Goal: Task Accomplishment & Management: Contribute content

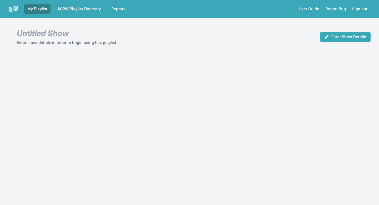
click at [80, 11] on link "KCRW Playlist Directory" at bounding box center [79, 8] width 49 height 9
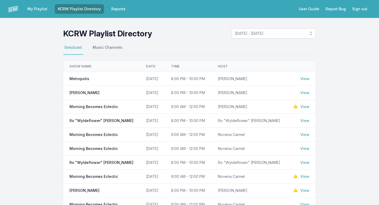
click at [305, 105] on link "View" at bounding box center [304, 106] width 9 height 5
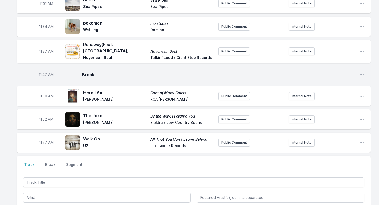
scroll to position [1041, 0]
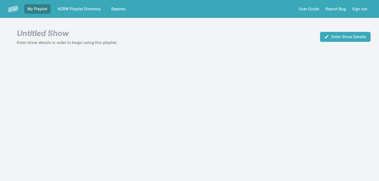
click at [83, 14] on nav "My Playlist KCRW Playlist Directory Reports User Guide Report Bug Sign out" at bounding box center [189, 9] width 379 height 18
click at [84, 12] on link "KCRW Playlist Directory" at bounding box center [79, 8] width 49 height 9
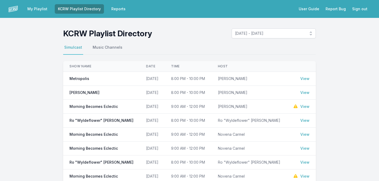
click at [304, 106] on link "View" at bounding box center [304, 106] width 9 height 5
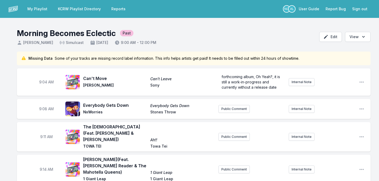
click at [71, 8] on link "KCRW Playlist Directory" at bounding box center [79, 8] width 49 height 9
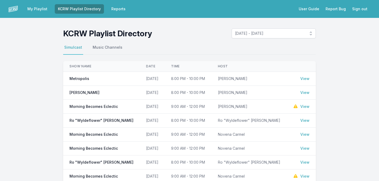
click at [38, 8] on link "My Playlist" at bounding box center [37, 8] width 26 height 9
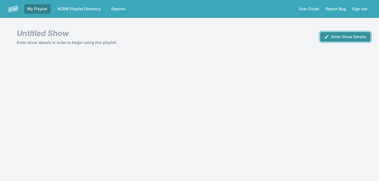
click at [358, 38] on button "Enter Show Details" at bounding box center [345, 37] width 50 height 10
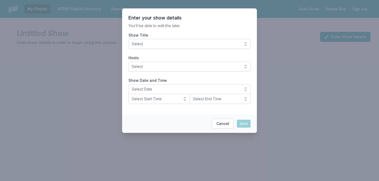
click at [240, 43] on button "Select" at bounding box center [189, 44] width 122 height 10
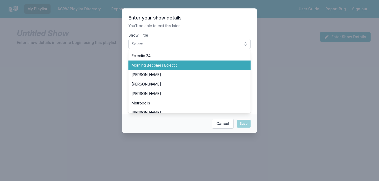
click at [217, 66] on span "Morning Becomes Eclectic" at bounding box center [185, 65] width 109 height 5
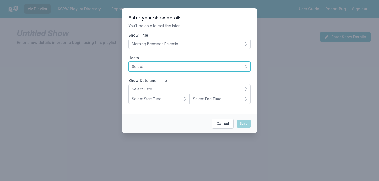
click at [206, 70] on button "Select" at bounding box center [189, 67] width 122 height 10
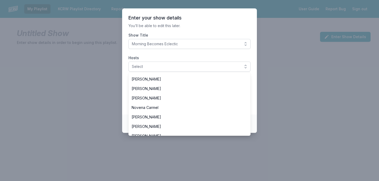
scroll to position [108, 0]
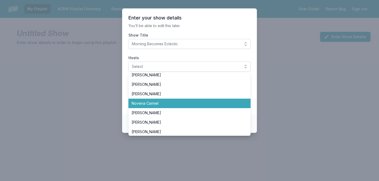
click at [190, 103] on span "Novena Carmel" at bounding box center [185, 103] width 109 height 5
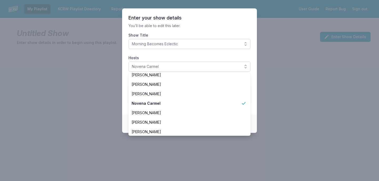
click at [195, 55] on section "Enter your show details You’ll be able to edit this later. Show Title Morning B…" at bounding box center [189, 61] width 135 height 106
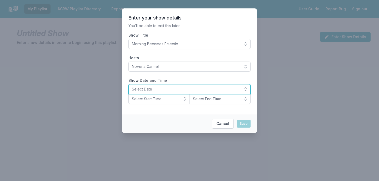
click at [167, 88] on span "Select Date" at bounding box center [186, 88] width 108 height 5
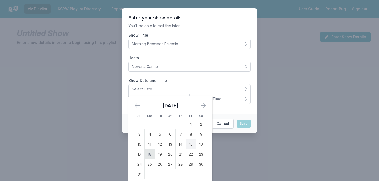
click at [149, 151] on td "18" at bounding box center [150, 154] width 10 height 10
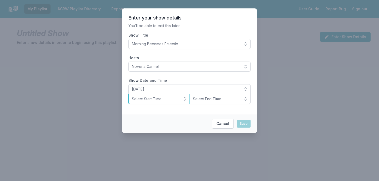
click at [159, 102] on button "Select Start Time" at bounding box center [158, 99] width 61 height 10
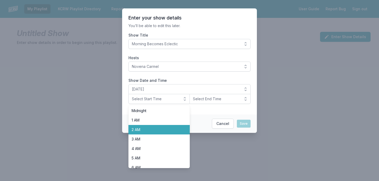
scroll to position [53, 0]
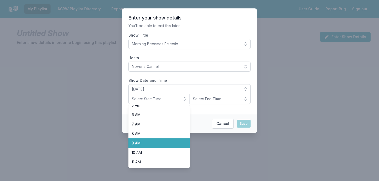
click at [157, 143] on span "9 AM" at bounding box center [155, 142] width 49 height 5
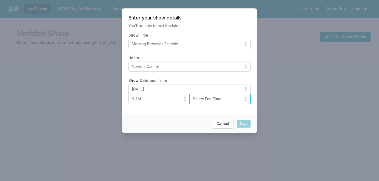
click at [215, 102] on button "Select End Time" at bounding box center [219, 99] width 61 height 10
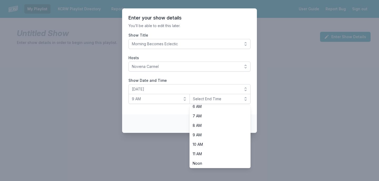
scroll to position [67, 0]
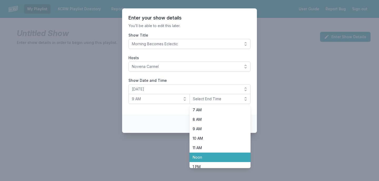
click at [201, 154] on li "Noon" at bounding box center [219, 156] width 61 height 9
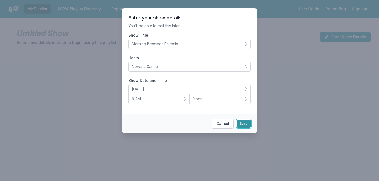
click at [246, 125] on button "Save" at bounding box center [244, 124] width 14 height 8
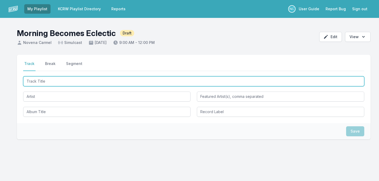
click at [117, 83] on input "Track Title" at bounding box center [193, 81] width 341 height 10
type input "White Horses"
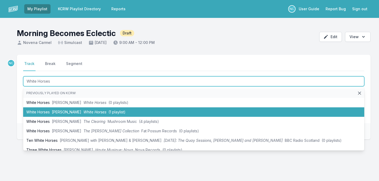
click at [109, 112] on span "(1 playlist)" at bounding box center [116, 112] width 17 height 4
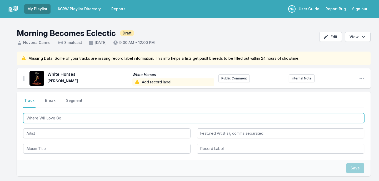
type input "Where Will Love Go?"
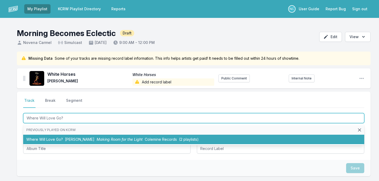
click at [75, 139] on span "[PERSON_NAME]" at bounding box center [79, 139] width 29 height 4
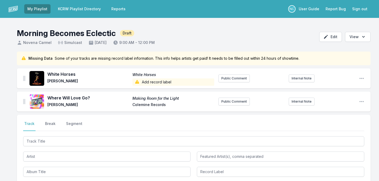
click at [85, 11] on link "KCRW Playlist Directory" at bounding box center [79, 8] width 49 height 9
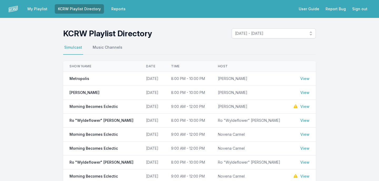
click at [306, 133] on link "View" at bounding box center [304, 134] width 9 height 5
click at [306, 149] on link "View" at bounding box center [304, 148] width 9 height 5
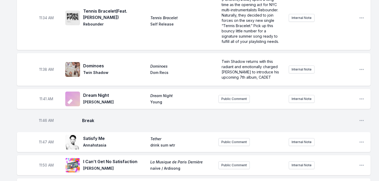
scroll to position [1424, 0]
